Goal: Task Accomplishment & Management: Use online tool/utility

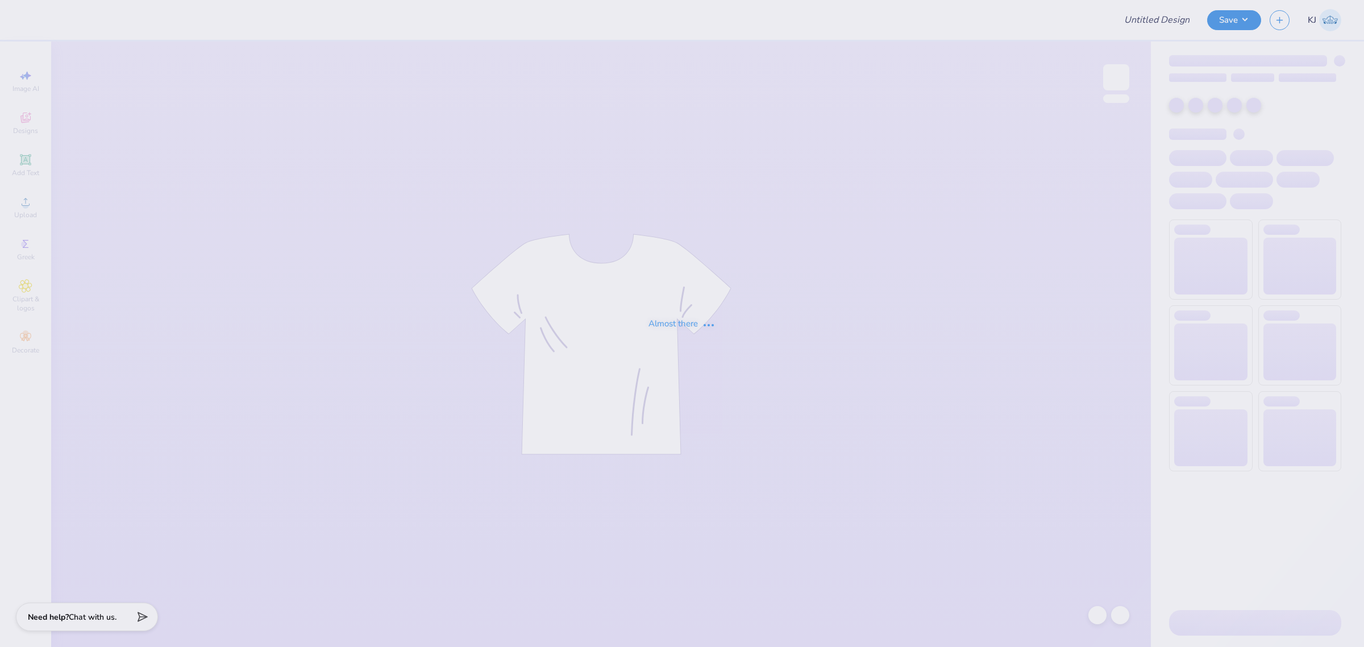
type input "[PERSON_NAME] [PERSON_NAME] : [GEOGRAPHIC_DATA][US_STATE]"
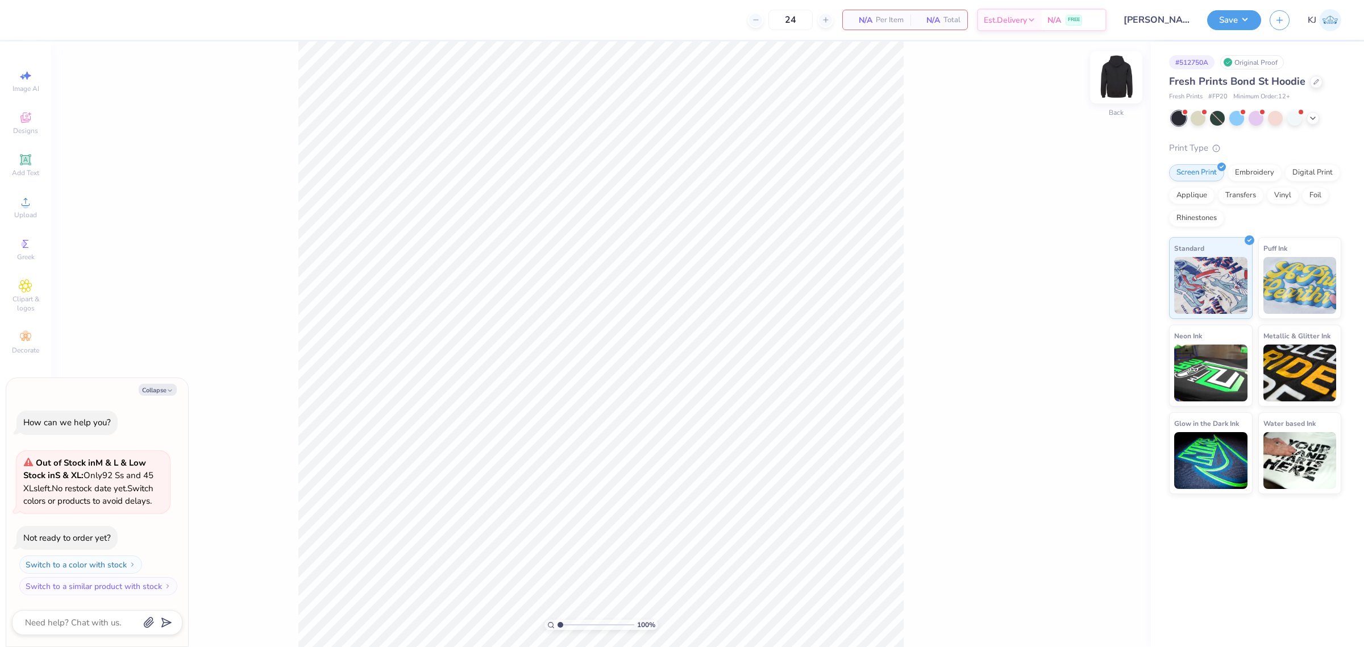
click at [1124, 74] on img at bounding box center [1115, 77] width 45 height 45
click at [20, 207] on icon at bounding box center [26, 202] width 14 height 14
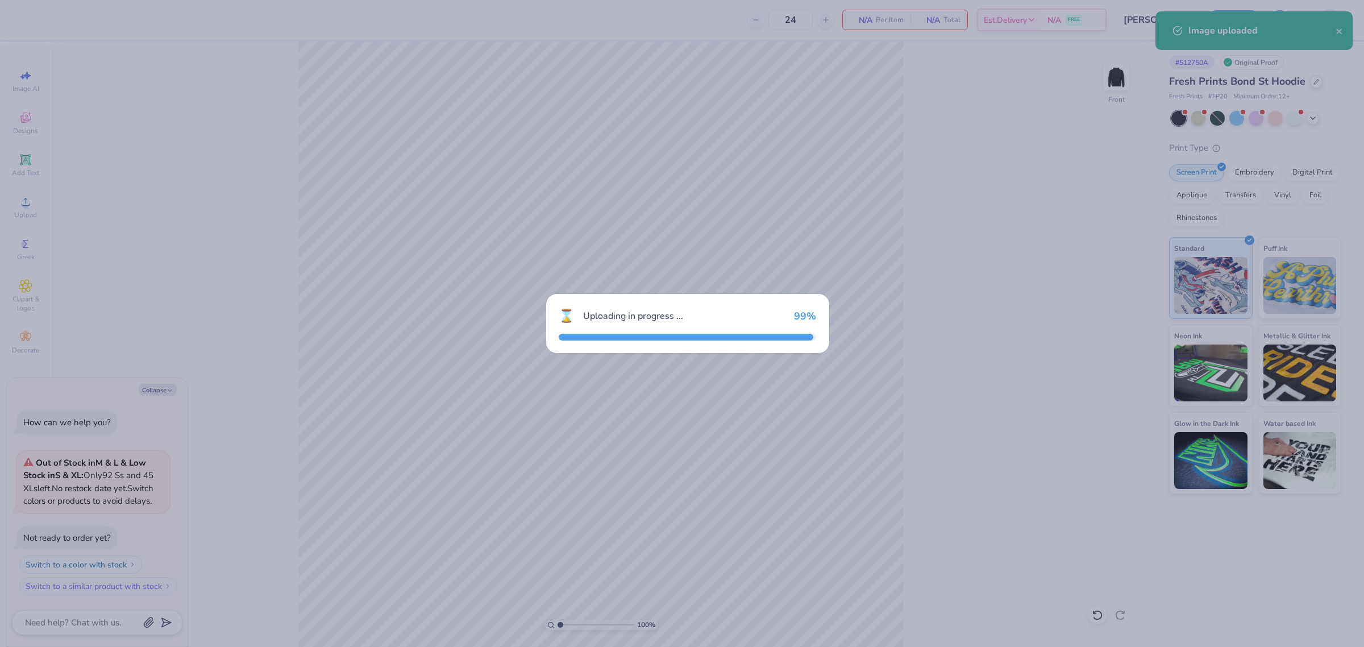
type textarea "x"
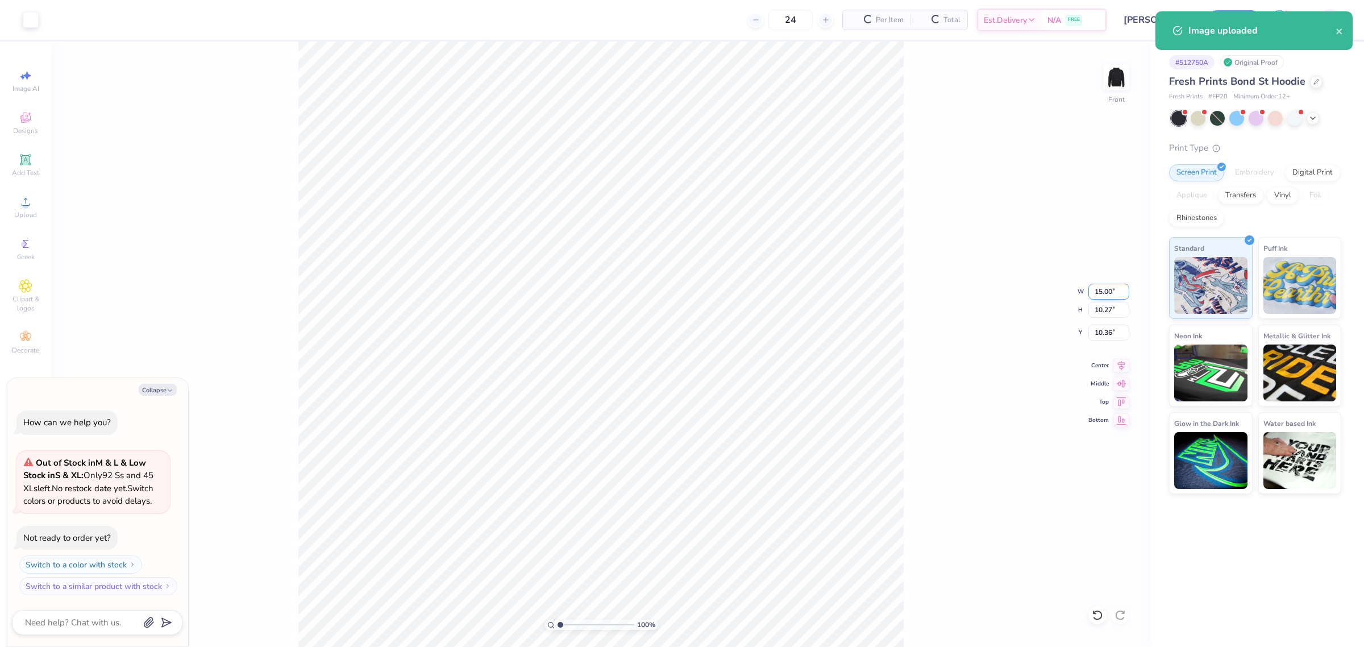
click at [1103, 290] on input "15.00" at bounding box center [1108, 292] width 41 height 16
type input "12"
type textarea "x"
type input "12.00"
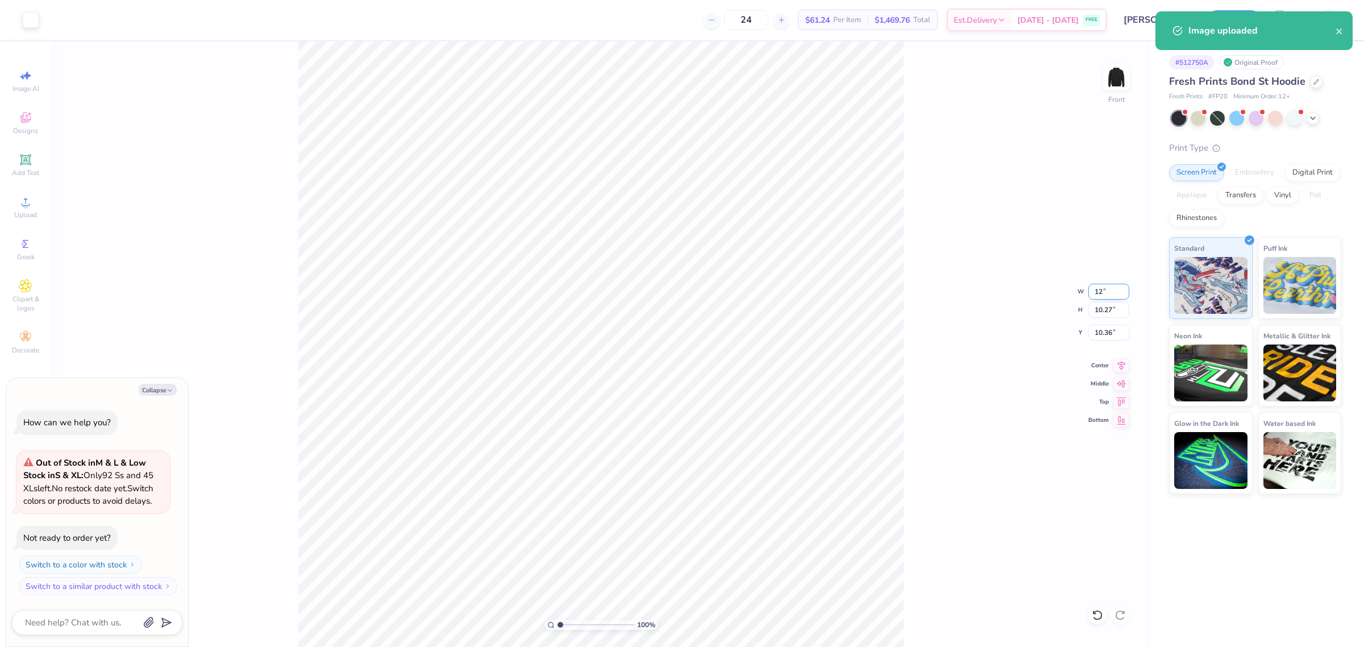
type input "8.22"
click at [1100, 339] on input "11.39" at bounding box center [1108, 333] width 41 height 16
type input "6"
type textarea "x"
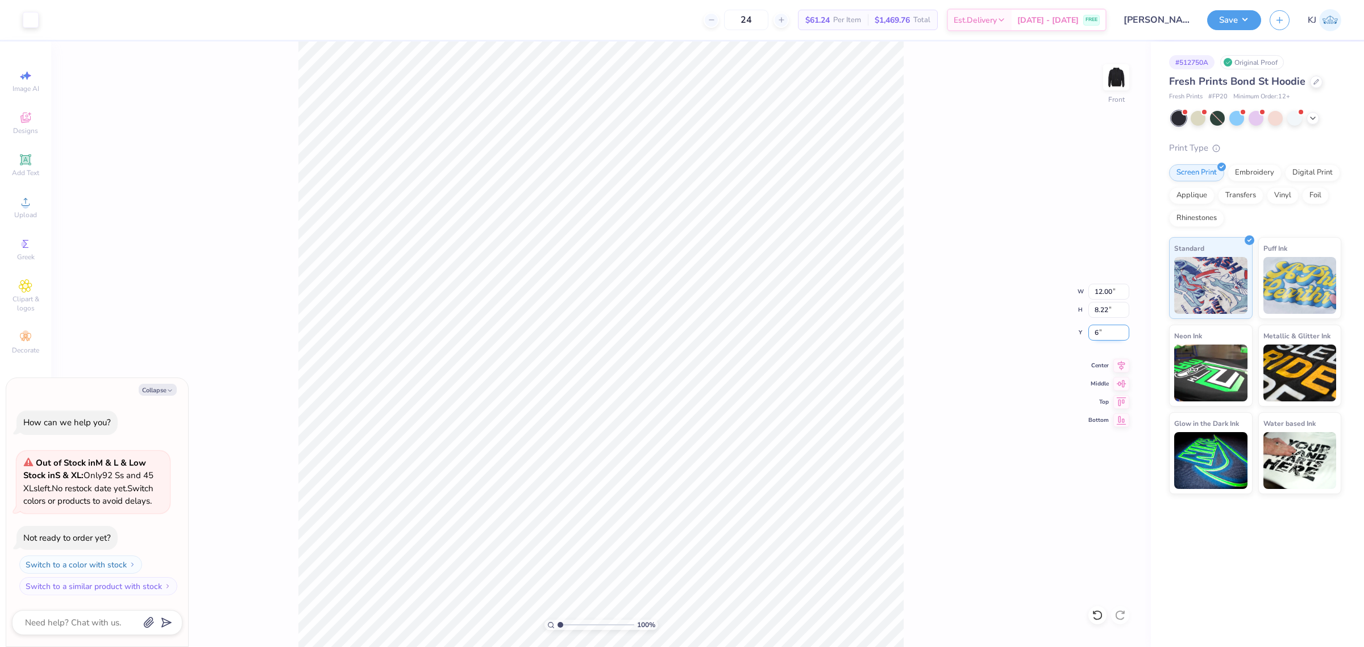
type input "6.00"
type textarea "x"
type input "5.96"
click at [1104, 290] on input "12.00" at bounding box center [1108, 292] width 41 height 16
click at [1107, 292] on input "12.00" at bounding box center [1108, 292] width 41 height 16
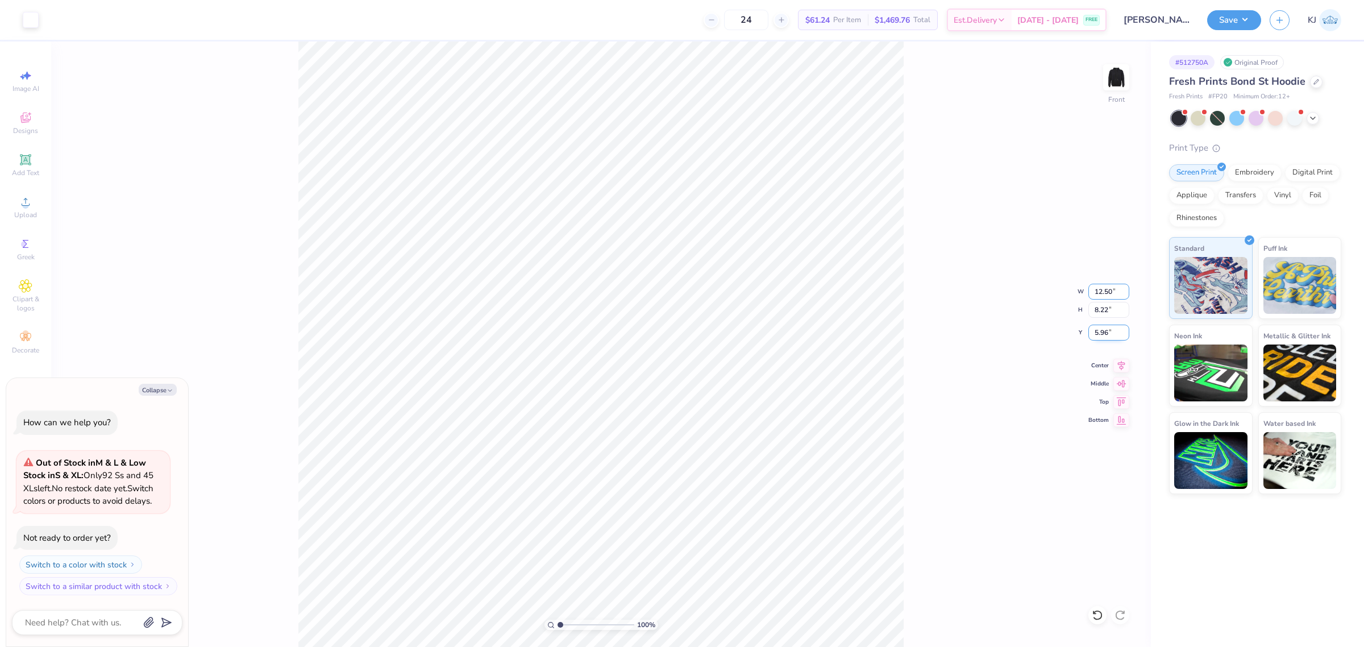
type input "12.50"
type textarea "x"
type input "8.56"
click at [1100, 334] on input "5.78" at bounding box center [1108, 333] width 41 height 16
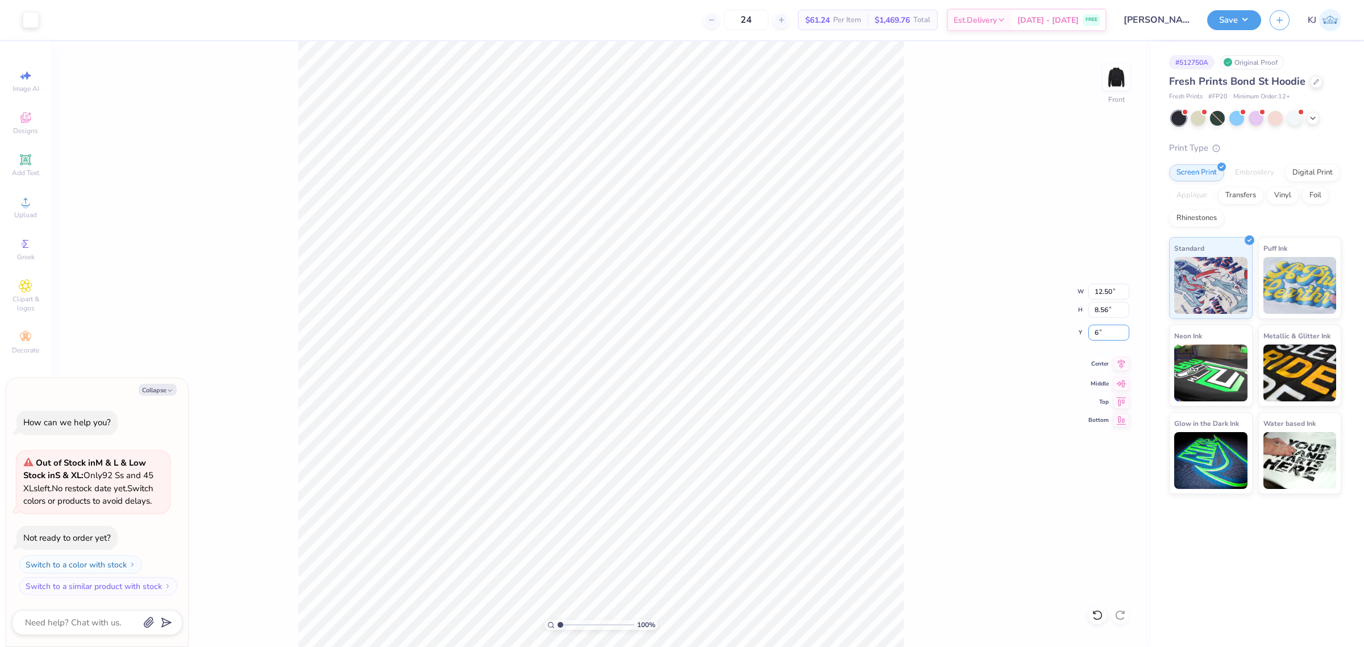
type input "6"
type textarea "x"
type input "6.00"
click at [930, 350] on div "100 % Front W 12.50 12.50 " H 8.56 8.56 " Y 6.00 6.00 " Center Middle Top Bottom" at bounding box center [601, 343] width 1100 height 605
click at [1248, 21] on button "Save" at bounding box center [1234, 19] width 54 height 20
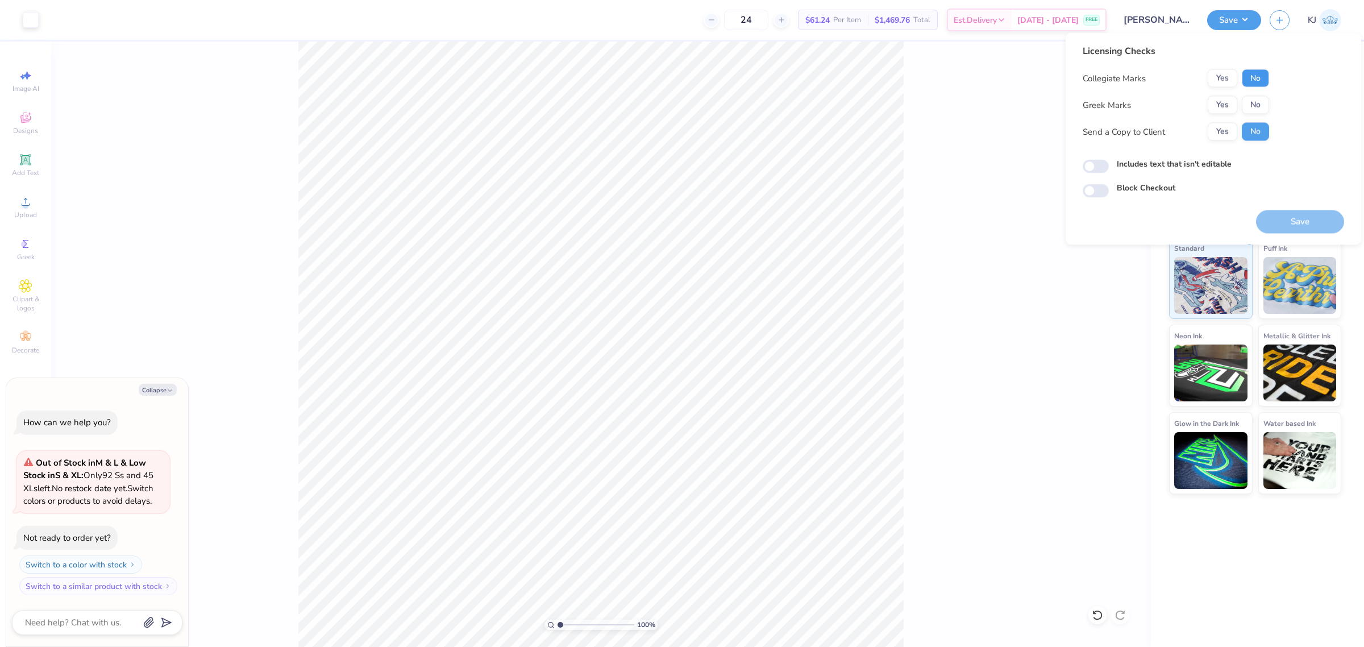
click at [1250, 74] on button "No" at bounding box center [1255, 78] width 27 height 18
click at [1226, 105] on button "Yes" at bounding box center [1223, 105] width 30 height 18
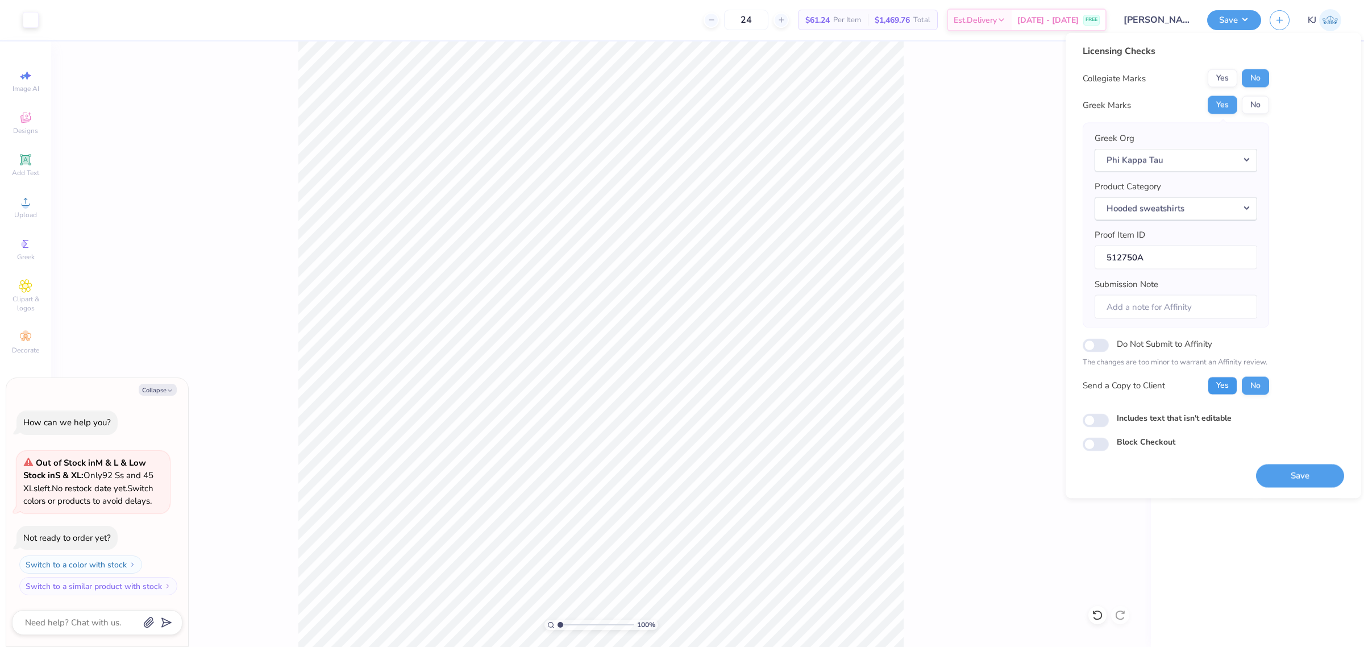
click at [1215, 381] on button "Yes" at bounding box center [1223, 385] width 30 height 18
click at [926, 381] on div "100 % Front W 12.50 12.50 " H 8.56 8.56 " Y 6.00 6.00 " Center Middle Top Bottom" at bounding box center [601, 343] width 1100 height 605
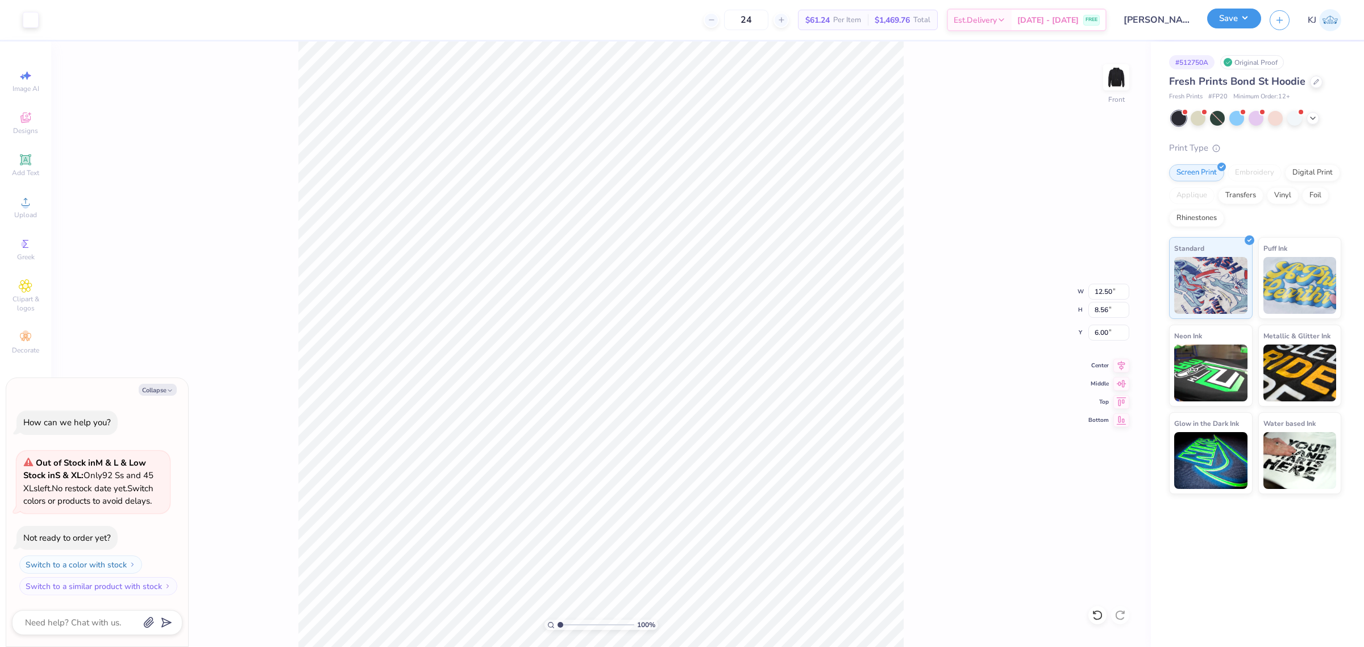
click at [1248, 22] on button "Save" at bounding box center [1234, 19] width 54 height 20
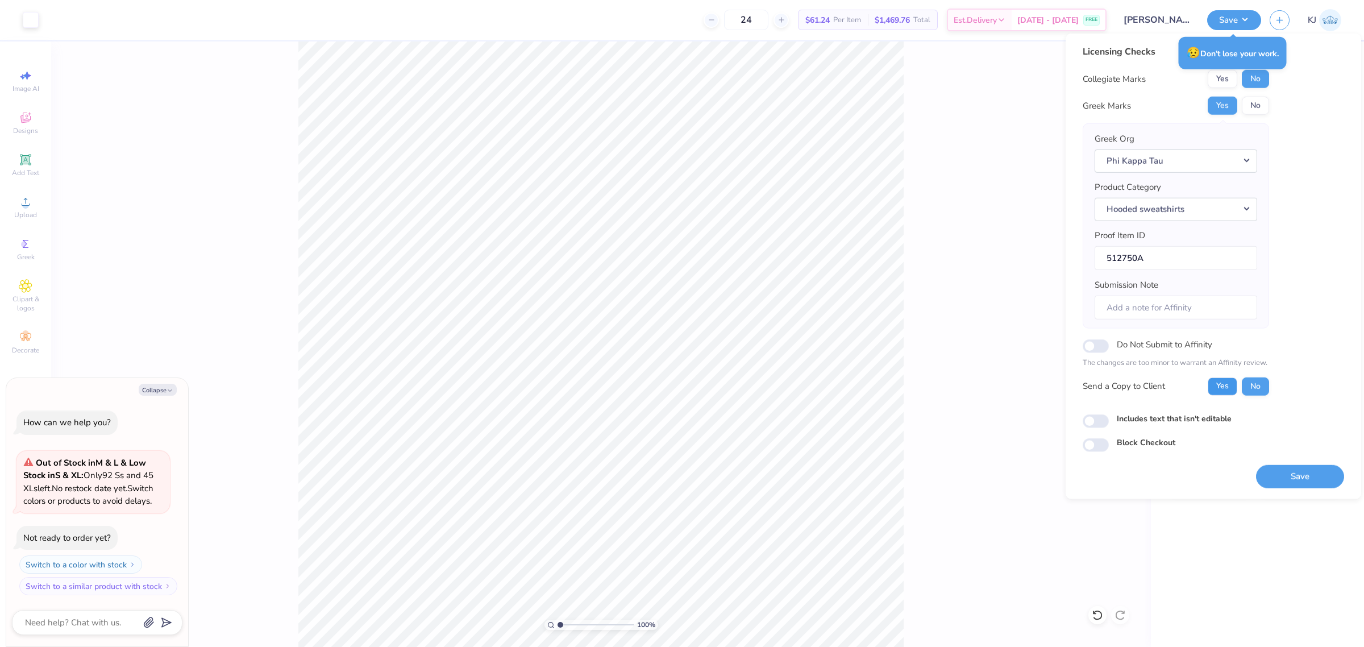
drag, startPoint x: 1214, startPoint y: 384, endPoint x: 1267, endPoint y: 450, distance: 84.9
click at [1214, 384] on button "Yes" at bounding box center [1223, 386] width 30 height 18
click at [1279, 477] on button "Save" at bounding box center [1300, 475] width 88 height 23
type textarea "x"
